Goal: Navigation & Orientation: Find specific page/section

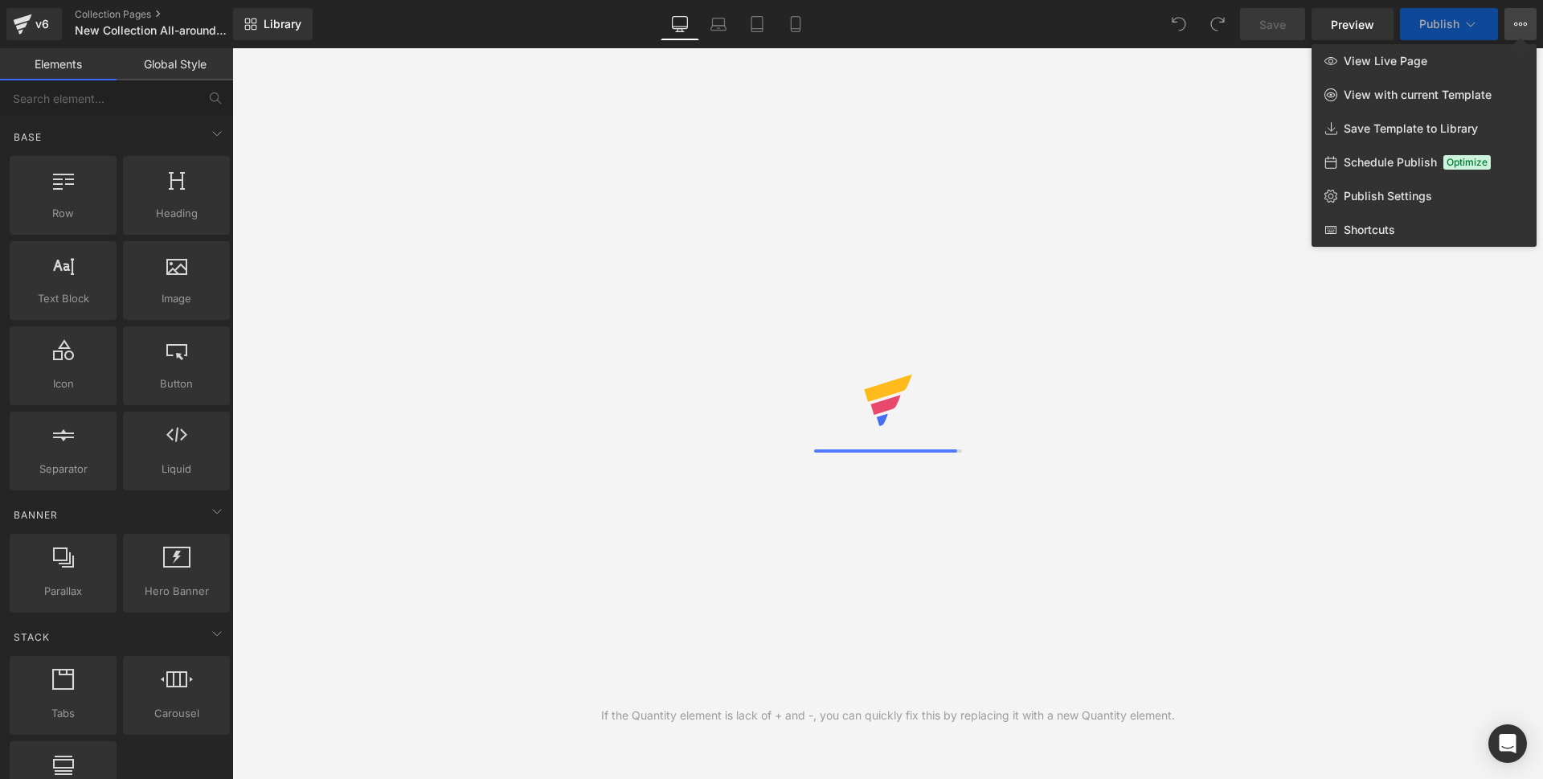
click at [1517, 25] on icon at bounding box center [1520, 24] width 13 height 13
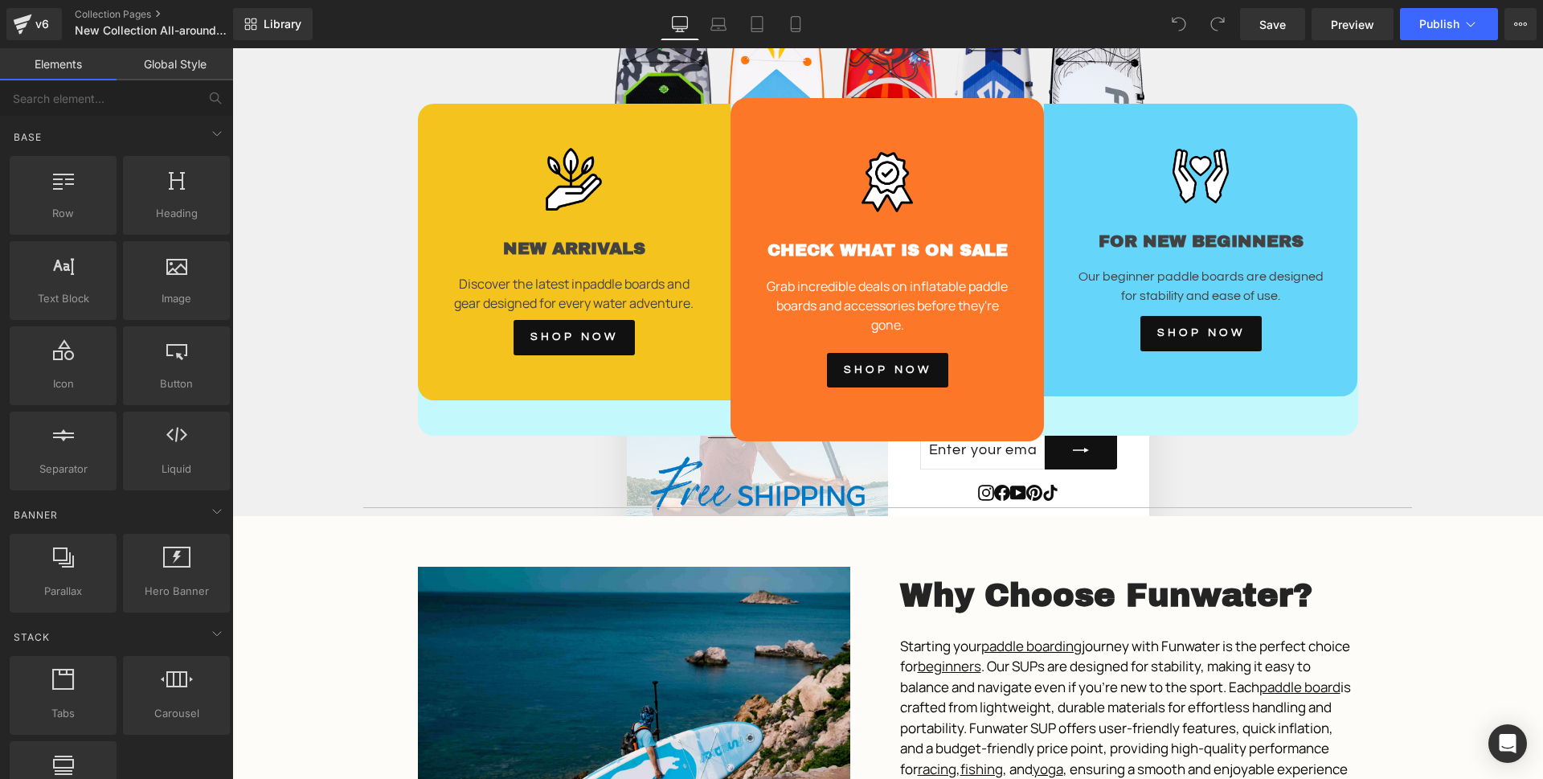
scroll to position [2300, 0]
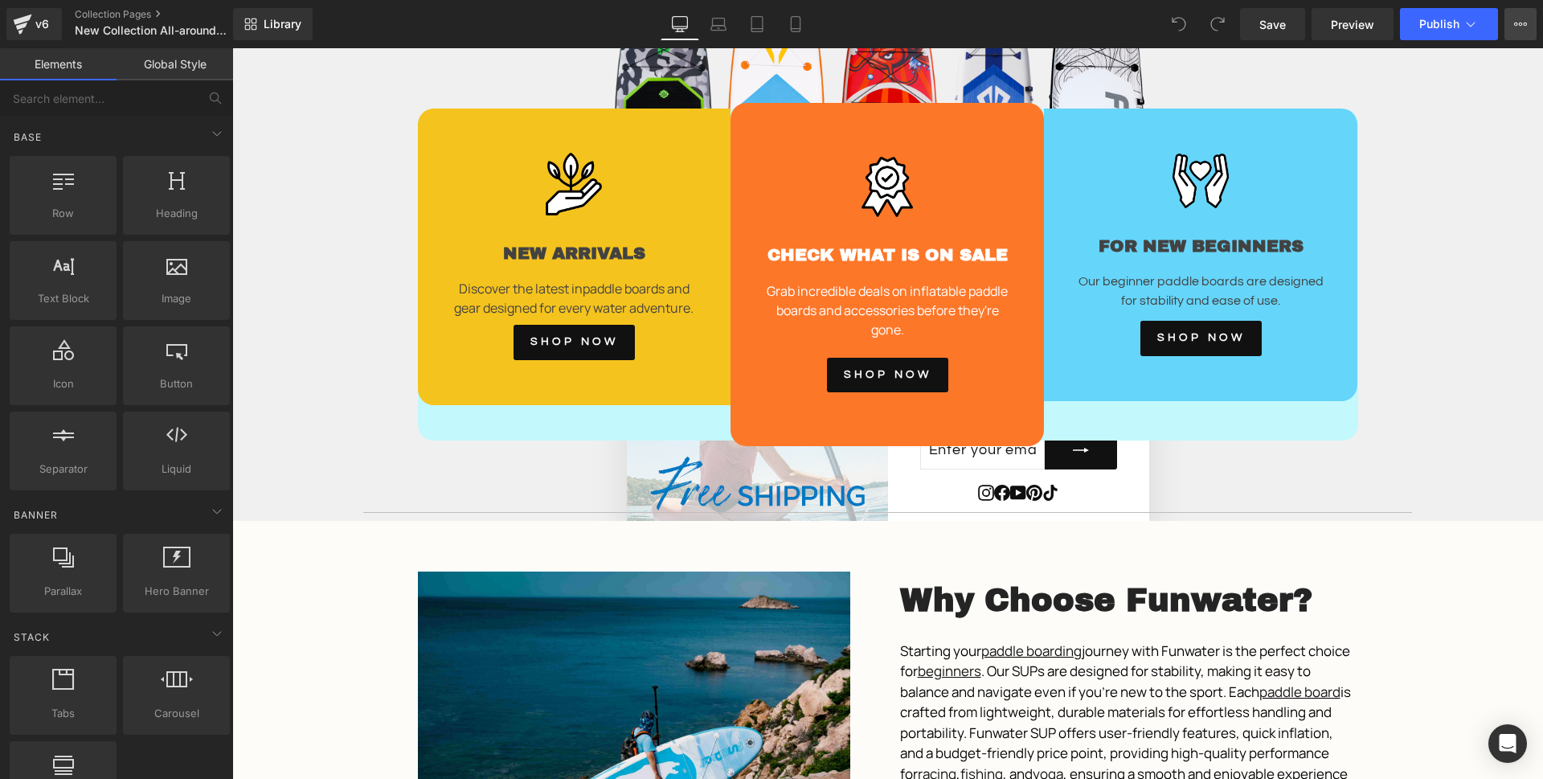
click at [1517, 25] on icon at bounding box center [1516, 24] width 4 height 3
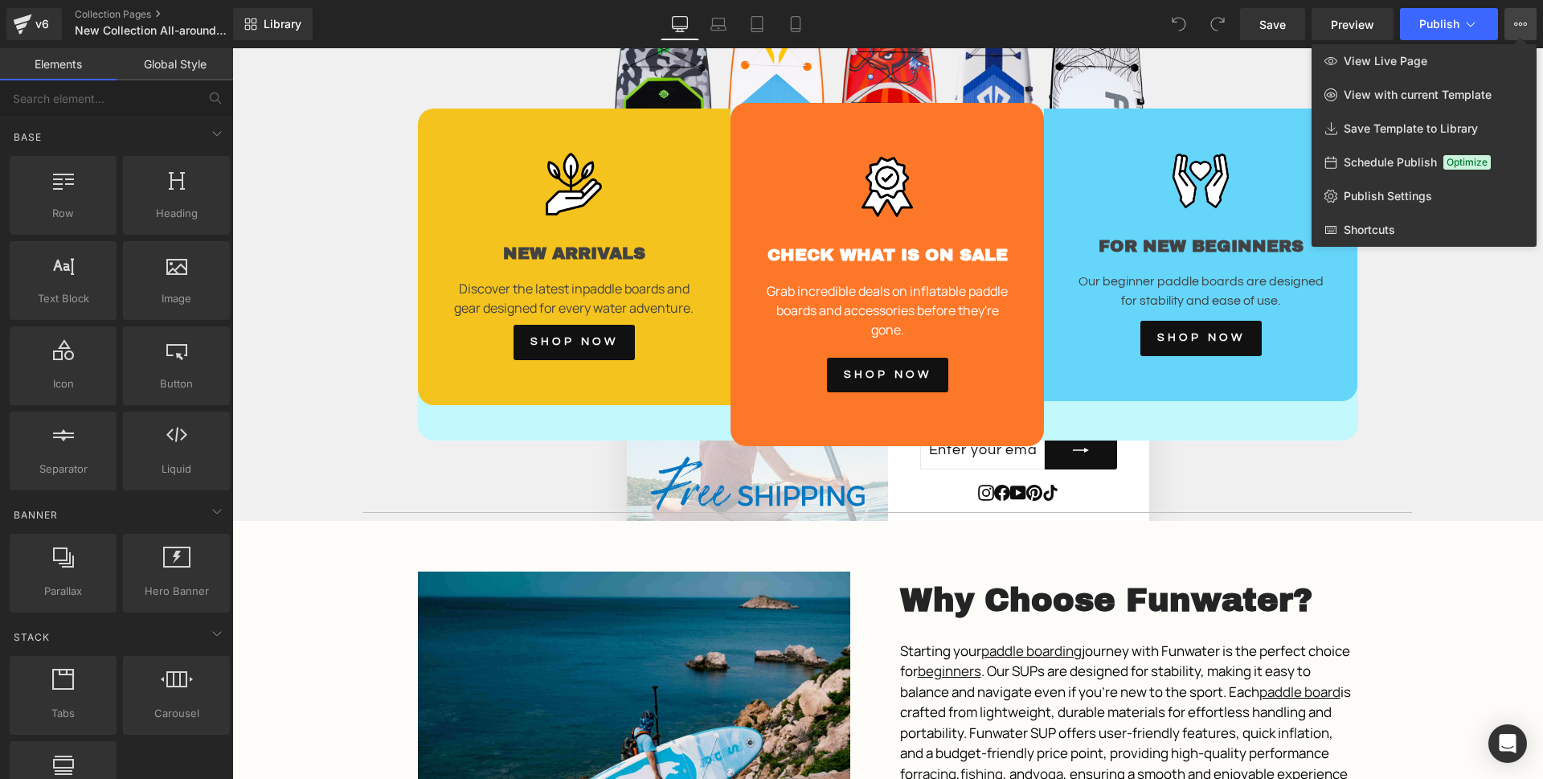
click at [1379, 567] on div at bounding box center [887, 413] width 1311 height 731
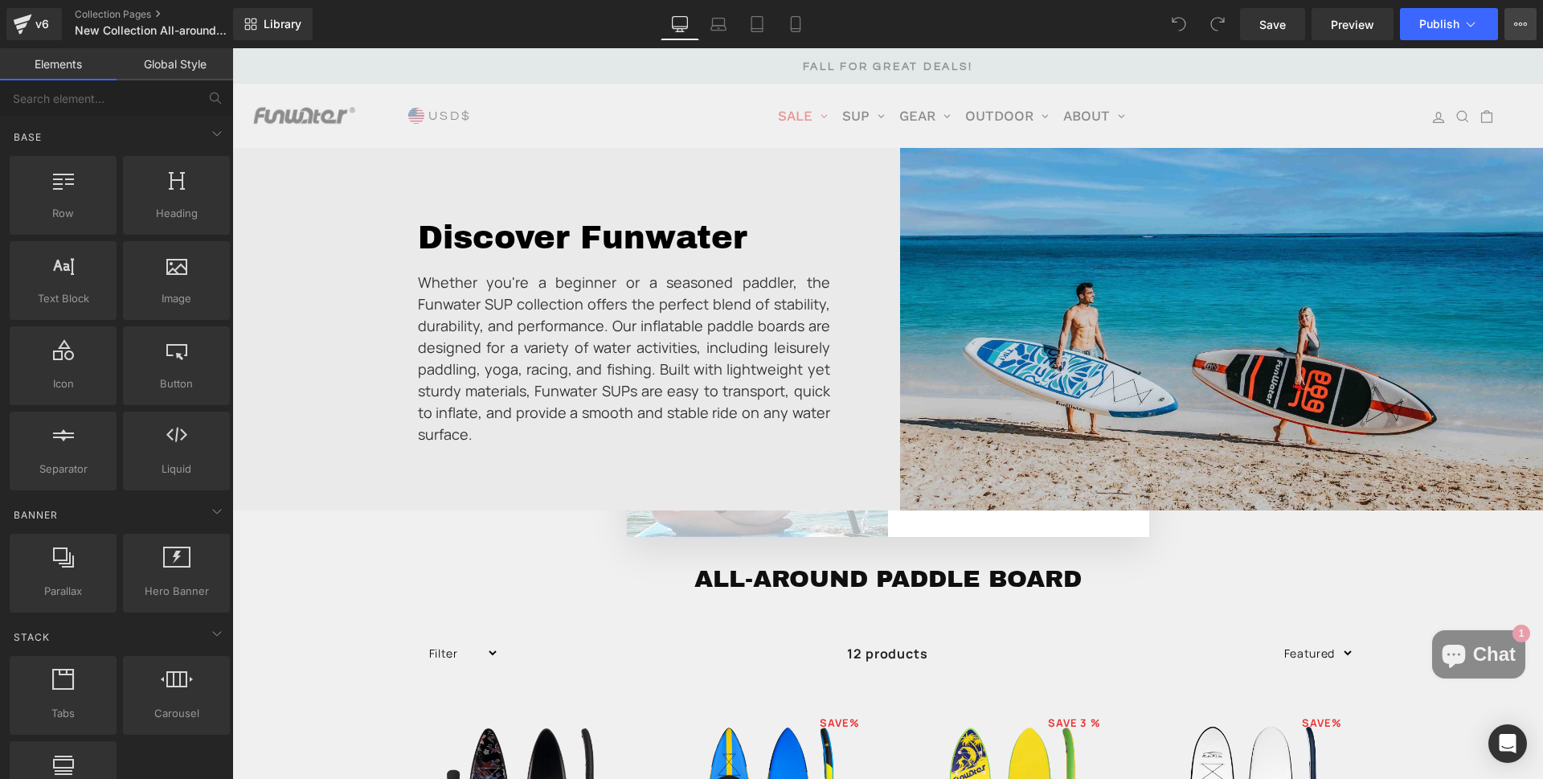
click at [1521, 27] on icon at bounding box center [1520, 24] width 13 height 13
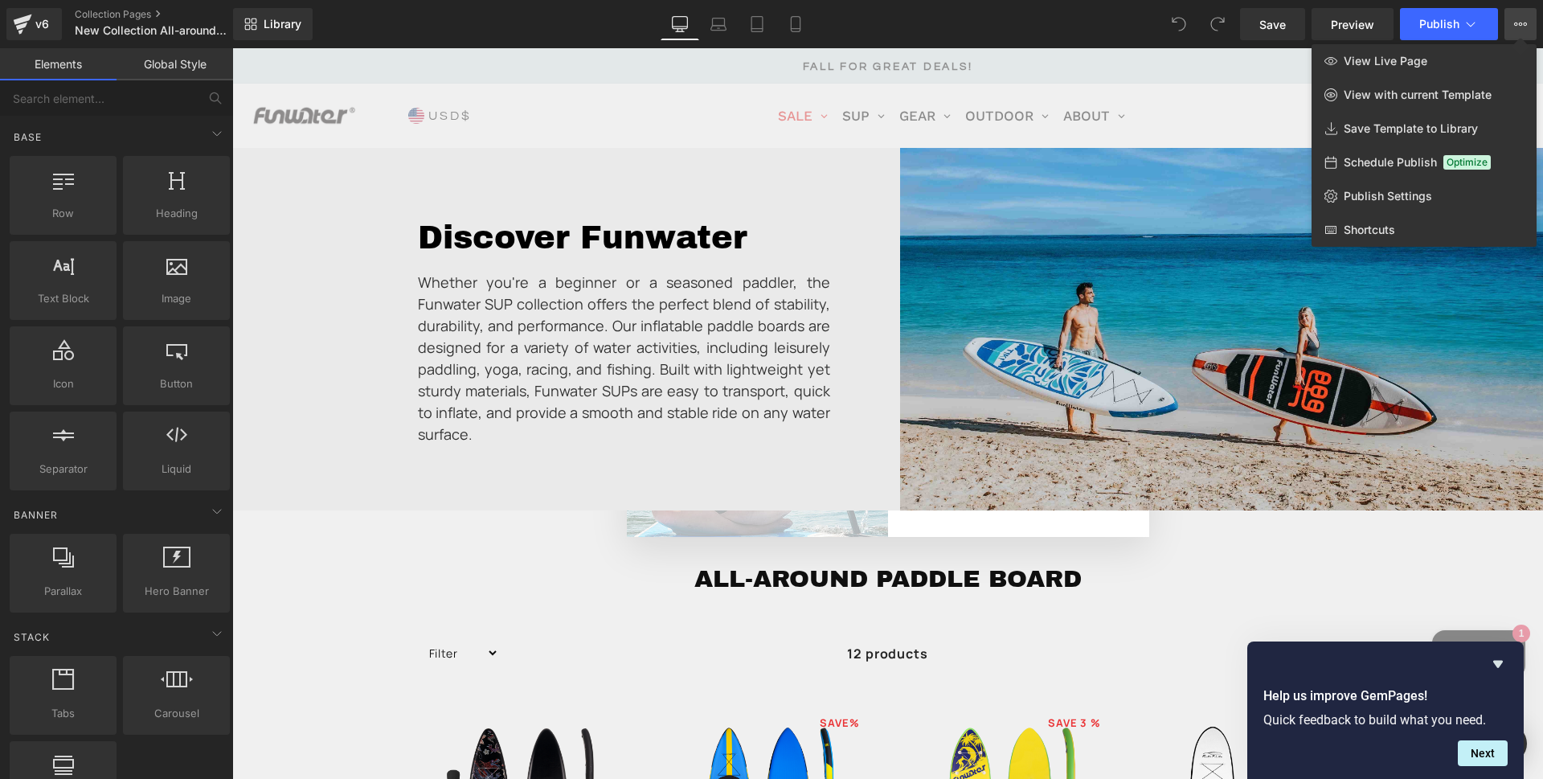
click at [1205, 101] on div at bounding box center [887, 413] width 1311 height 731
